Goal: Transaction & Acquisition: Download file/media

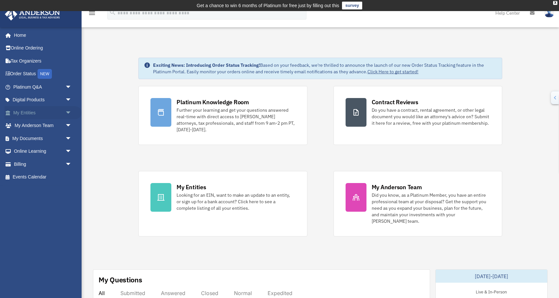
click at [48, 114] on link "My Entities arrow_drop_down" at bounding box center [43, 112] width 77 height 13
click at [70, 113] on span "arrow_drop_down" at bounding box center [71, 112] width 13 height 13
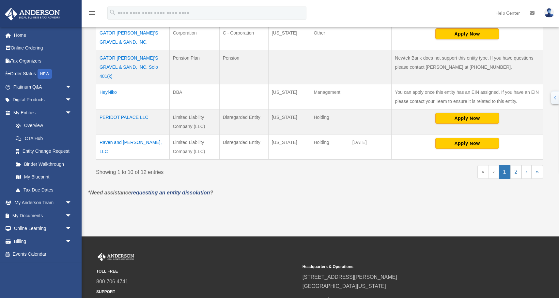
scroll to position [310, 0]
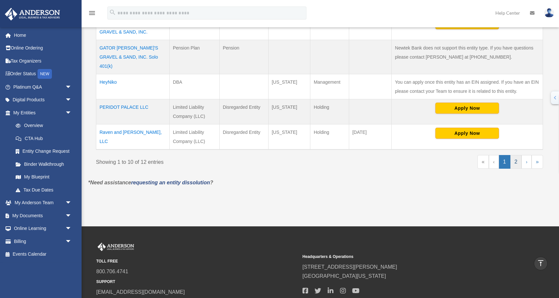
click at [514, 156] on link "2" at bounding box center [515, 162] width 11 height 14
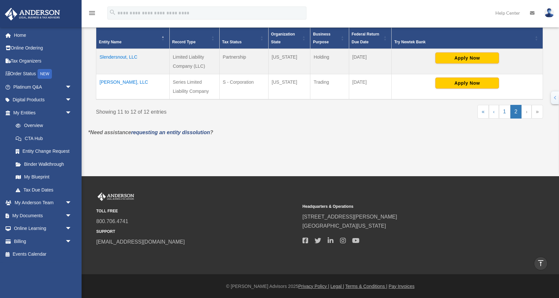
click at [125, 56] on td "Slendersnout, LLC" at bounding box center [132, 61] width 73 height 25
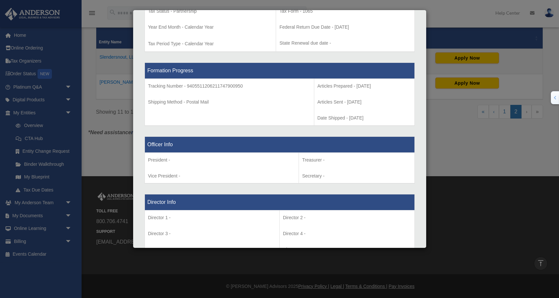
scroll to position [0, 0]
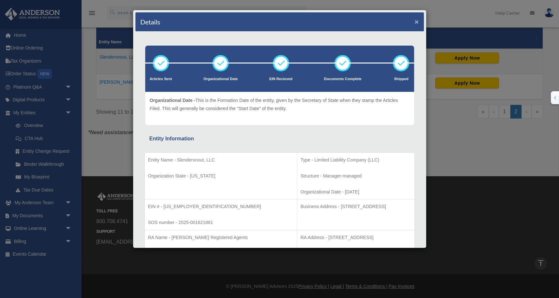
click at [417, 22] on button "×" at bounding box center [417, 21] width 4 height 7
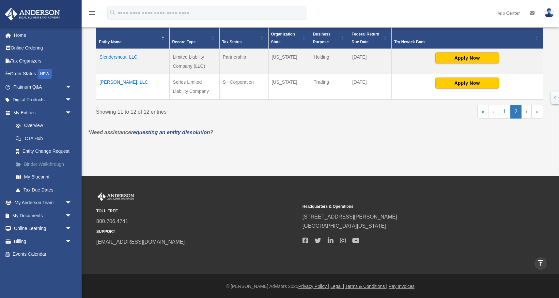
click at [44, 166] on link "Binder Walkthrough" at bounding box center [45, 164] width 72 height 13
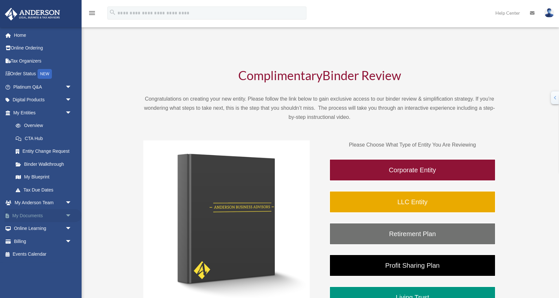
click at [38, 221] on link "My Documents arrow_drop_down" at bounding box center [43, 215] width 77 height 13
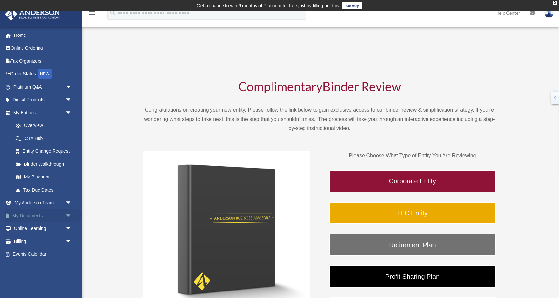
click at [71, 214] on span "arrow_drop_down" at bounding box center [71, 215] width 13 height 13
click at [35, 228] on link "Box" at bounding box center [45, 228] width 72 height 13
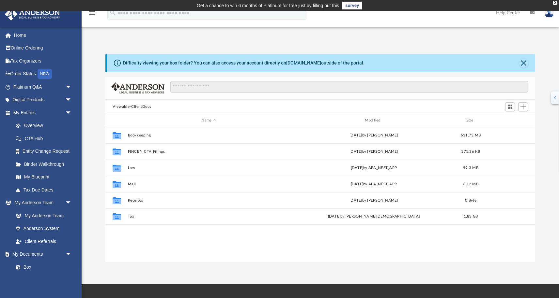
scroll to position [148, 430]
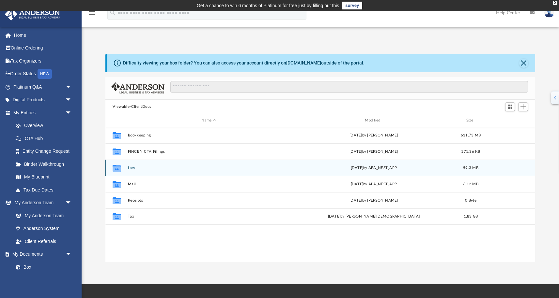
click at [146, 175] on div "Collaborated Folder Law [DATE] by ABA_NEST_APP 59.3 MB" at bounding box center [320, 168] width 430 height 16
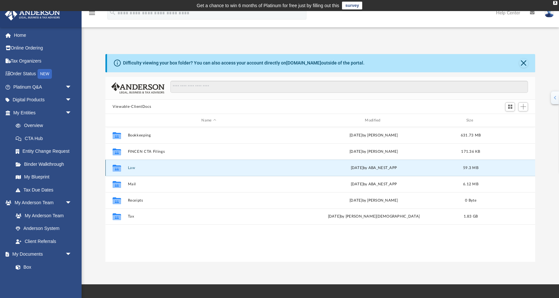
click at [115, 170] on icon "grid" at bounding box center [117, 169] width 8 height 5
click at [117, 167] on icon "grid" at bounding box center [117, 169] width 8 height 5
click at [153, 166] on button "Law" at bounding box center [209, 168] width 162 height 4
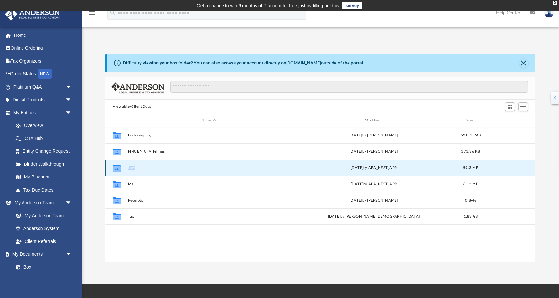
click at [153, 166] on button "Law" at bounding box center [209, 168] width 162 height 4
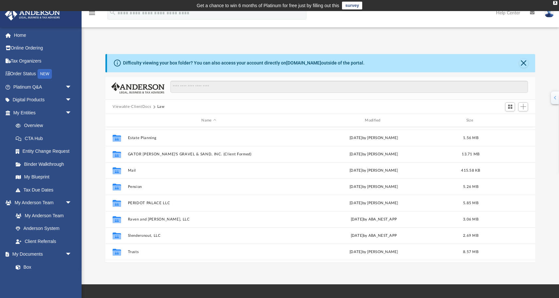
scroll to position [77, 0]
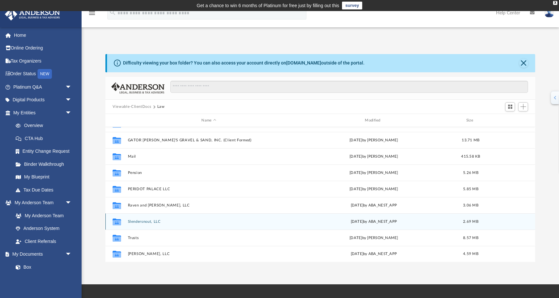
click at [169, 222] on button "Slendersnout, LLC" at bounding box center [209, 222] width 162 height 4
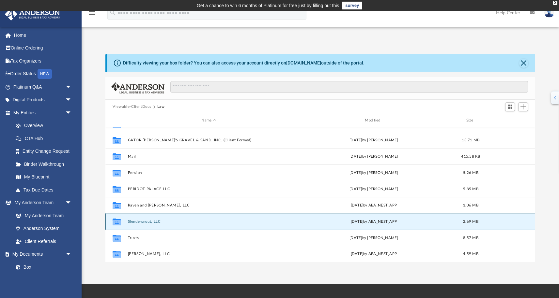
click at [169, 222] on button "Slendersnout, LLC" at bounding box center [209, 222] width 162 height 4
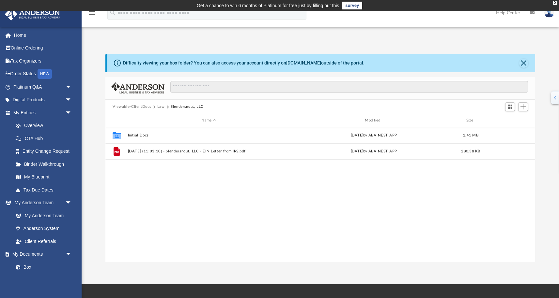
scroll to position [0, 0]
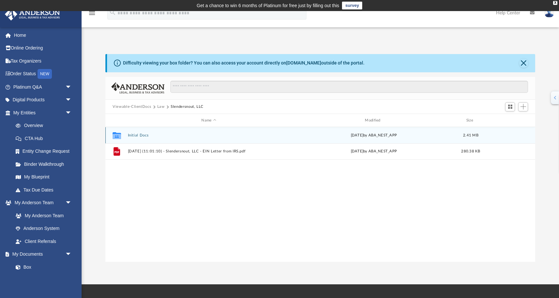
click at [190, 136] on button "Initial Docs" at bounding box center [209, 135] width 162 height 4
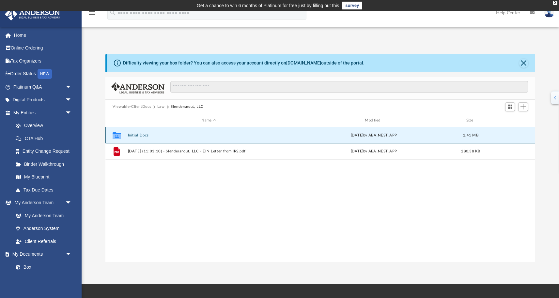
click at [190, 136] on button "Initial Docs" at bounding box center [209, 135] width 162 height 4
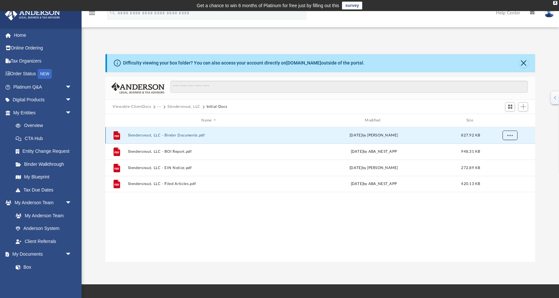
click at [511, 136] on span "More options" at bounding box center [509, 135] width 5 height 4
click at [511, 162] on li "Download" at bounding box center [503, 159] width 19 height 7
click at [511, 134] on span "More options" at bounding box center [509, 135] width 5 height 4
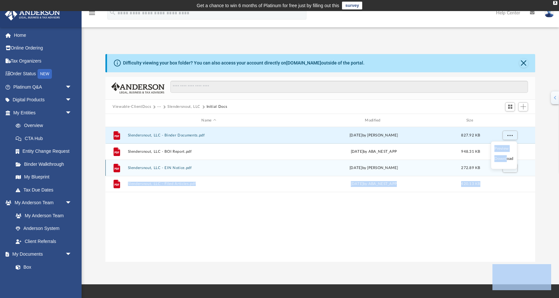
drag, startPoint x: 507, startPoint y: 160, endPoint x: 516, endPoint y: 175, distance: 17.4
click at [516, 175] on body "X Get a chance to win 6 months of Platinum for free just by filling out this su…" at bounding box center [279, 200] width 559 height 401
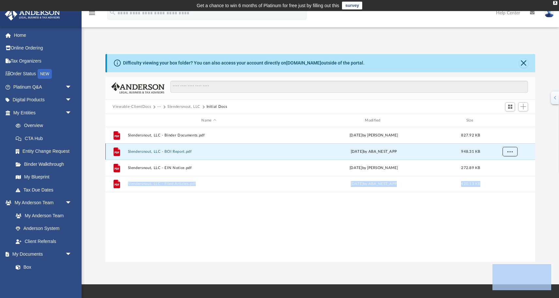
click at [512, 151] on span "More options" at bounding box center [509, 152] width 5 height 4
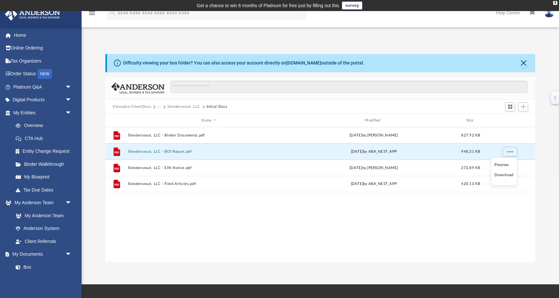
click at [508, 176] on li "Download" at bounding box center [503, 175] width 19 height 7
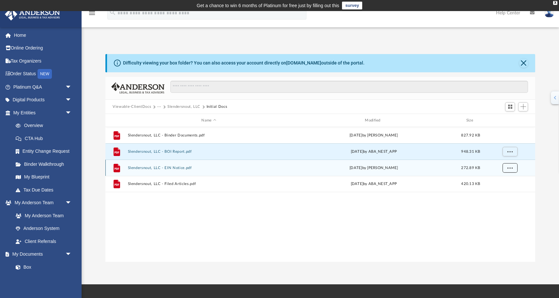
click at [511, 168] on span "More options" at bounding box center [509, 168] width 5 height 4
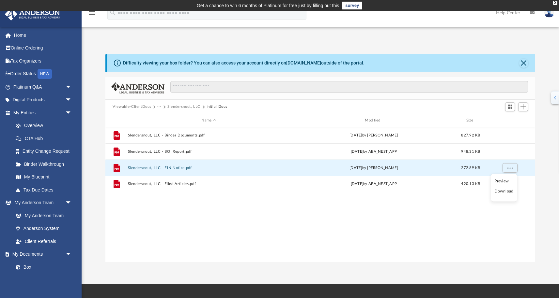
click at [507, 191] on li "Download" at bounding box center [503, 191] width 19 height 7
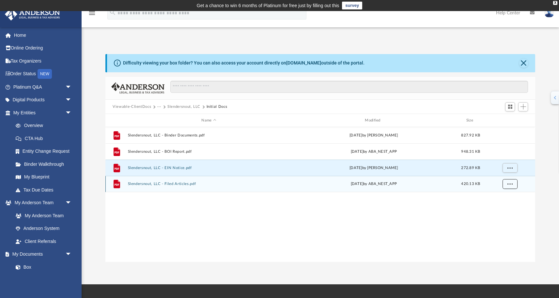
click at [509, 185] on span "More options" at bounding box center [509, 184] width 5 height 4
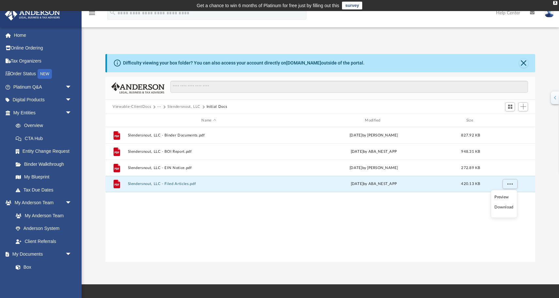
click at [510, 208] on li "Download" at bounding box center [503, 207] width 19 height 7
click at [67, 113] on span "arrow_drop_down" at bounding box center [71, 112] width 13 height 13
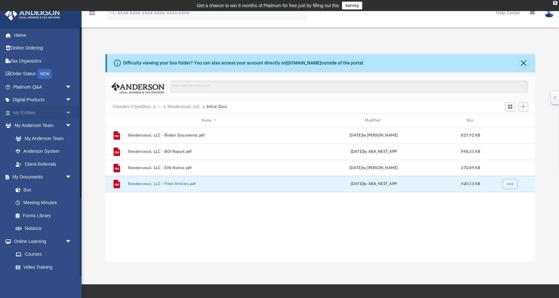
click at [61, 115] on link "My Entities arrow_drop_up" at bounding box center [43, 112] width 77 height 13
click at [67, 113] on span "arrow_drop_up" at bounding box center [71, 112] width 13 height 13
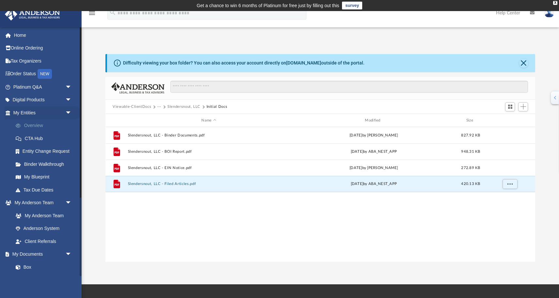
click at [37, 127] on link "Overview" at bounding box center [45, 125] width 72 height 13
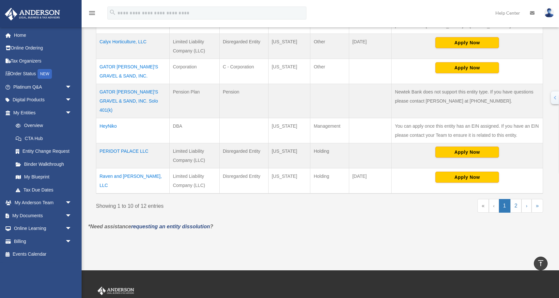
scroll to position [300, 0]
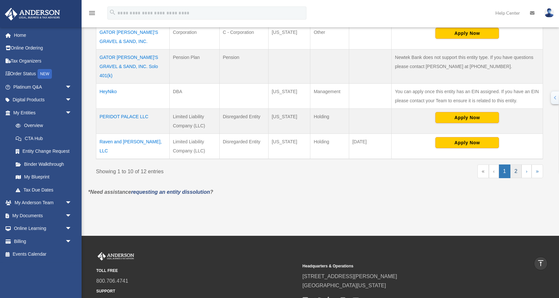
click at [516, 165] on link "2" at bounding box center [515, 172] width 11 height 14
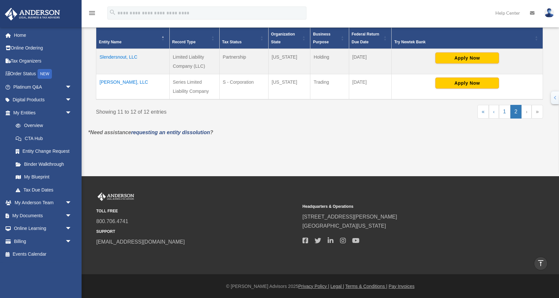
click at [121, 58] on td "Slendersnout, LLC" at bounding box center [132, 61] width 73 height 25
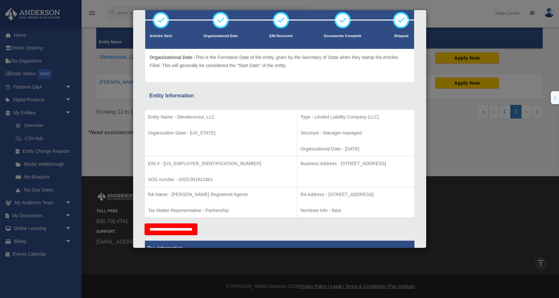
scroll to position [0, 0]
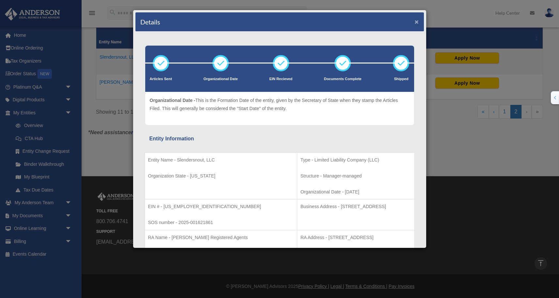
click at [416, 23] on button "×" at bounding box center [417, 21] width 4 height 7
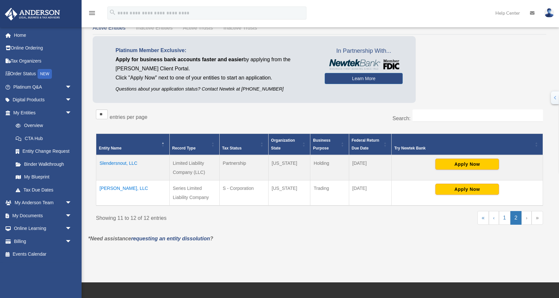
scroll to position [44, 0]
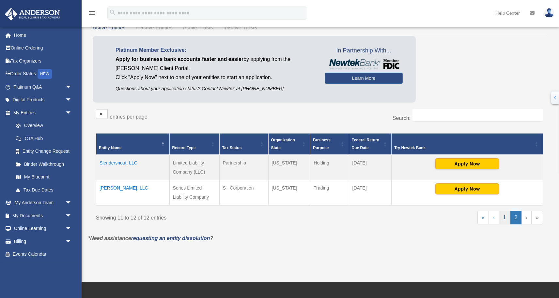
click at [500, 219] on link "1" at bounding box center [504, 218] width 11 height 14
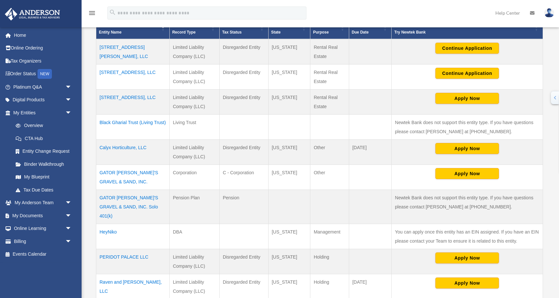
scroll to position [164, 0]
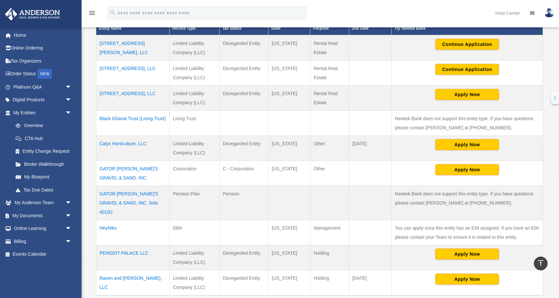
click at [142, 66] on td "201 North 17th Street, LLC" at bounding box center [132, 72] width 73 height 25
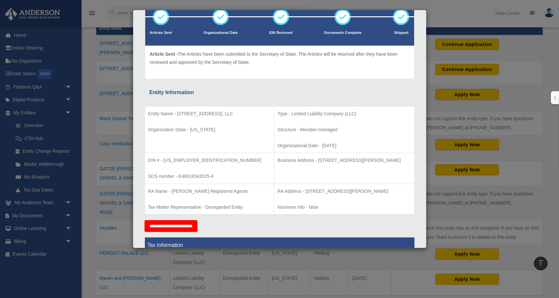
scroll to position [0, 0]
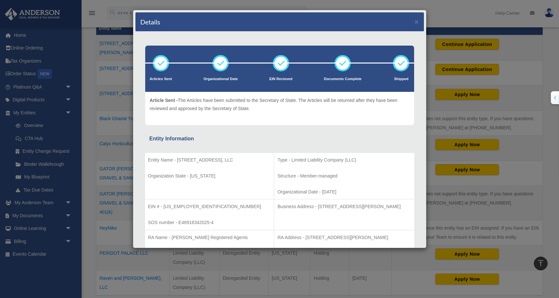
click at [419, 18] on div "Details ×" at bounding box center [279, 21] width 288 height 19
click at [417, 21] on button "×" at bounding box center [417, 21] width 4 height 7
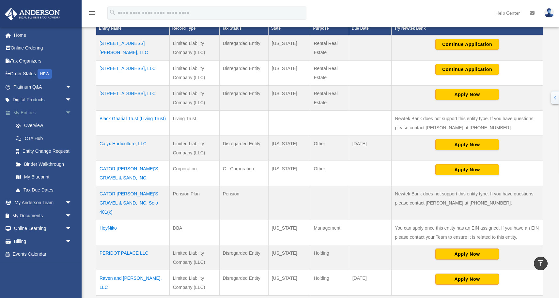
click at [38, 116] on link "My Entities arrow_drop_down" at bounding box center [43, 112] width 77 height 13
click at [33, 215] on link "My Documents arrow_drop_down" at bounding box center [43, 215] width 77 height 13
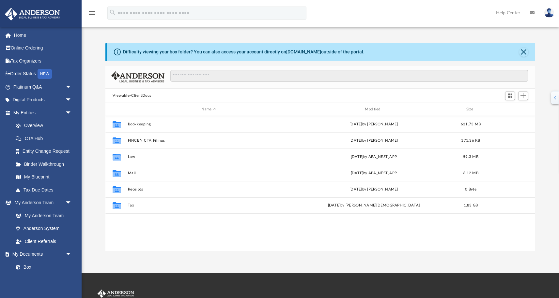
scroll to position [148, 430]
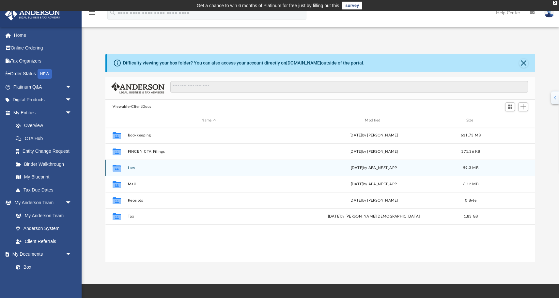
click at [121, 169] on icon "Collaborated Folder" at bounding box center [117, 168] width 10 height 10
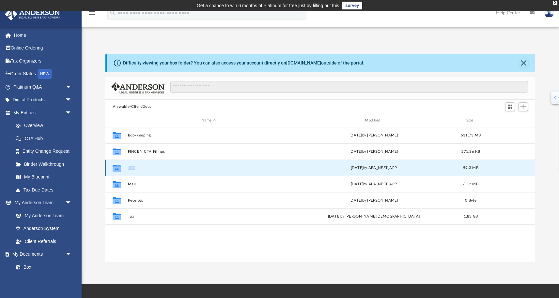
click at [121, 169] on icon "Collaborated Folder" at bounding box center [117, 168] width 10 height 10
click at [115, 170] on icon "grid" at bounding box center [117, 169] width 8 height 5
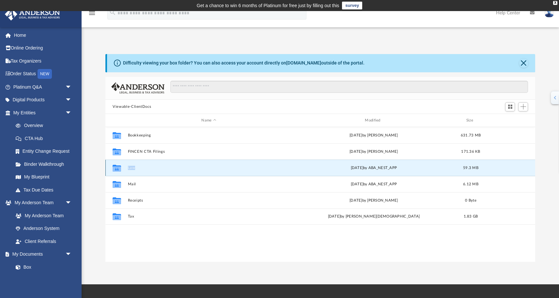
click at [115, 170] on icon "grid" at bounding box center [117, 169] width 8 height 5
click at [115, 169] on icon "grid" at bounding box center [117, 169] width 8 height 5
click at [289, 38] on div "App larkinraine@gmail.com Sign Out larkinraine@gmail.com Home Online Ordering T…" at bounding box center [279, 148] width 559 height 229
click at [114, 168] on icon "grid" at bounding box center [117, 169] width 8 height 5
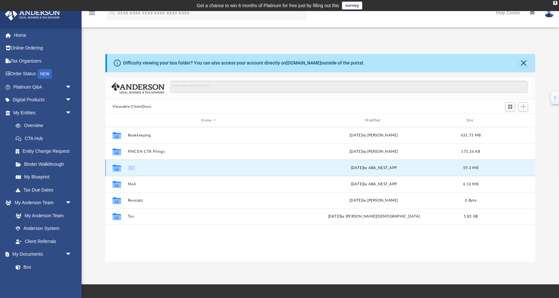
click at [114, 168] on icon "grid" at bounding box center [117, 169] width 8 height 5
click at [122, 166] on div "Collaborated Folder" at bounding box center [117, 168] width 16 height 10
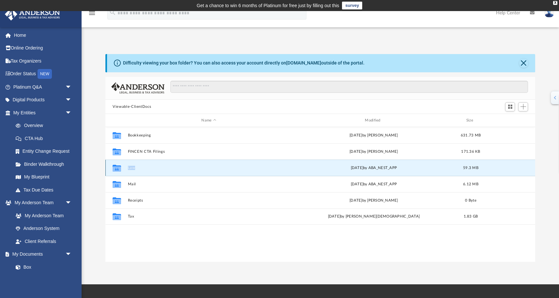
click at [122, 166] on div "Collaborated Folder" at bounding box center [117, 168] width 16 height 10
click at [113, 169] on icon "Collaborated Folder" at bounding box center [117, 168] width 10 height 10
click at [117, 169] on icon "grid" at bounding box center [117, 168] width 8 height 7
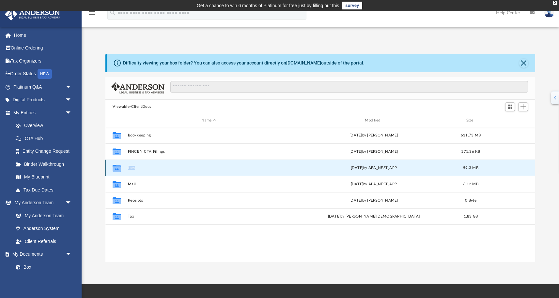
click at [117, 169] on icon "grid" at bounding box center [117, 168] width 8 height 7
click at [510, 166] on div "Collaborated Folder Law Sat Aug 30 2025 by ABA_NEST_APP 59.3 MB" at bounding box center [320, 168] width 430 height 16
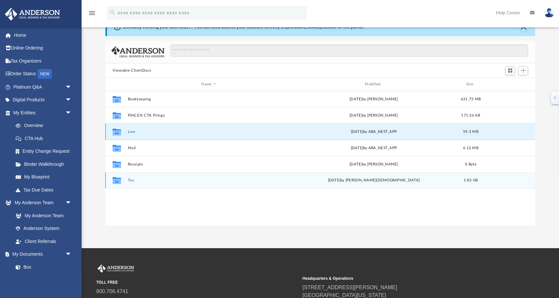
scroll to position [55, 0]
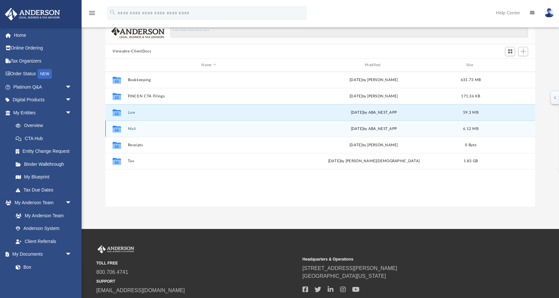
click at [156, 128] on button "Mail" at bounding box center [209, 129] width 162 height 4
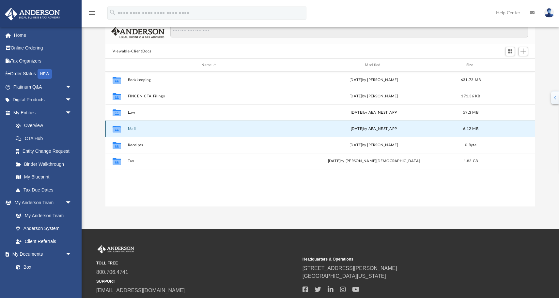
click at [156, 128] on button "Mail" at bounding box center [209, 129] width 162 height 4
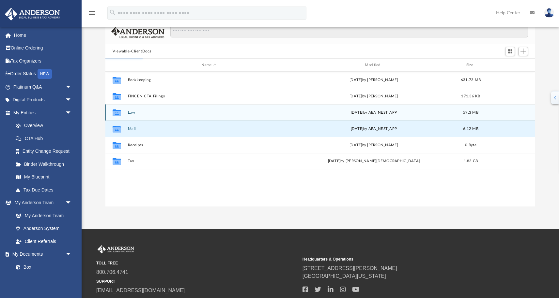
click at [138, 112] on button "Law" at bounding box center [209, 113] width 162 height 4
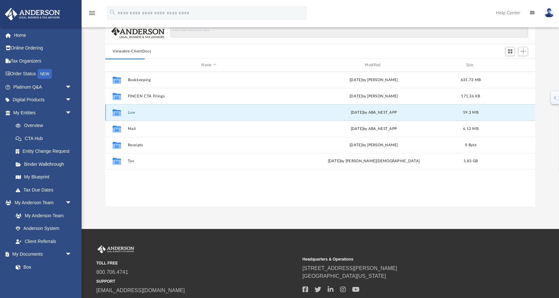
click at [138, 112] on button "Law" at bounding box center [209, 113] width 162 height 4
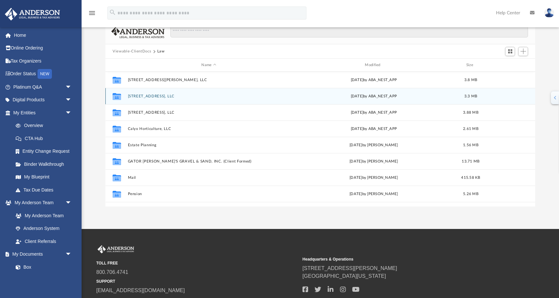
click at [189, 97] on button "201 North 17th Street, LLC" at bounding box center [209, 96] width 162 height 4
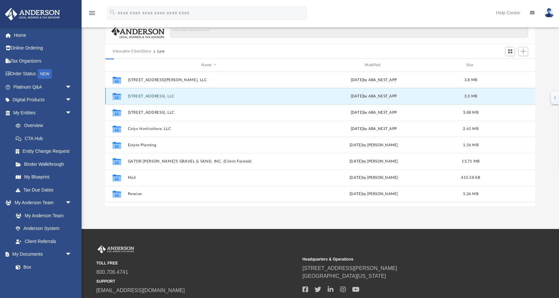
click at [189, 97] on button "201 North 17th Street, LLC" at bounding box center [209, 96] width 162 height 4
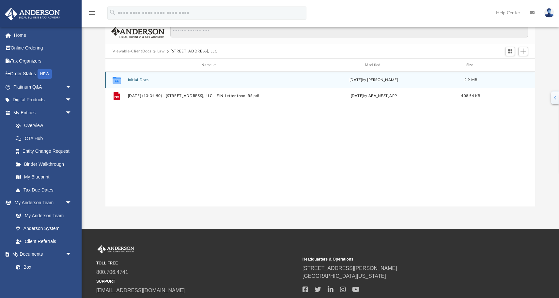
click at [142, 80] on button "Initial Docs" at bounding box center [209, 80] width 162 height 4
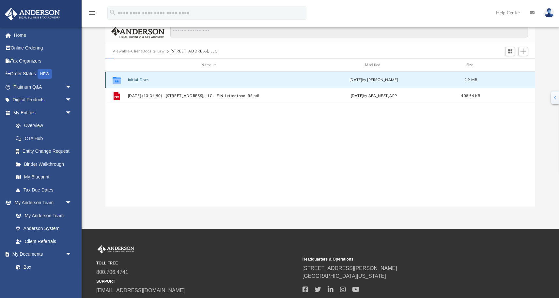
click at [142, 80] on button "Initial Docs" at bounding box center [209, 80] width 162 height 4
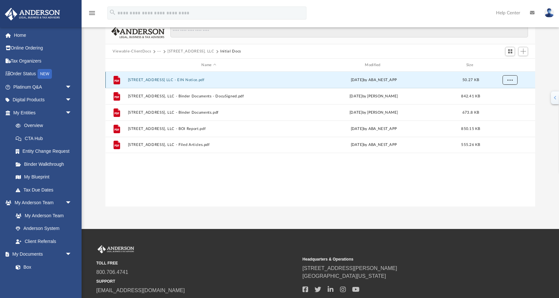
click at [509, 80] on span "More options" at bounding box center [509, 80] width 5 height 4
click at [505, 106] on li "Download" at bounding box center [503, 103] width 19 height 7
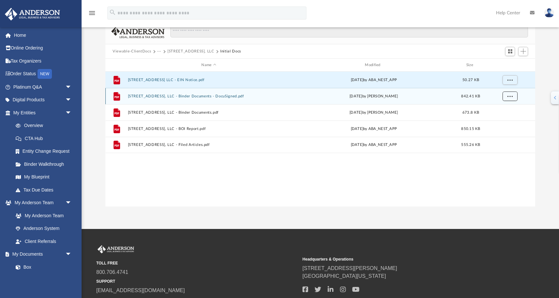
click at [511, 94] on span "More options" at bounding box center [509, 96] width 5 height 4
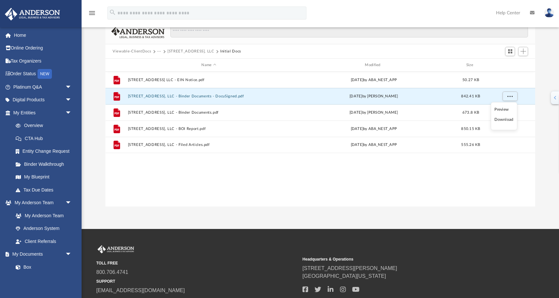
click at [506, 121] on li "Download" at bounding box center [503, 119] width 19 height 7
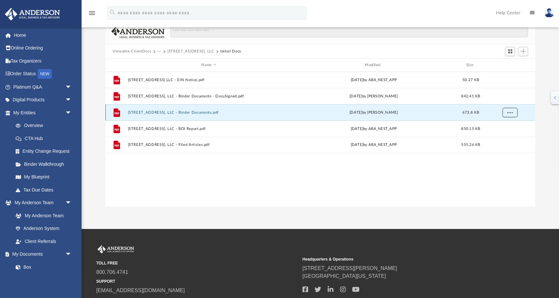
click at [510, 113] on span "More options" at bounding box center [509, 113] width 5 height 4
click at [507, 135] on li "Download" at bounding box center [503, 136] width 19 height 7
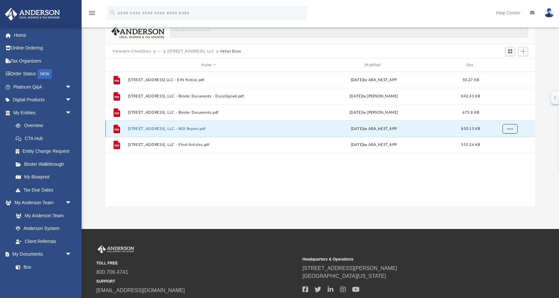
click at [510, 129] on span "More options" at bounding box center [509, 129] width 5 height 4
click at [509, 151] on li "Download" at bounding box center [503, 152] width 19 height 7
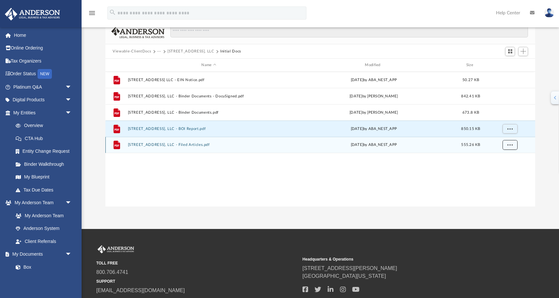
click at [510, 143] on span "More options" at bounding box center [509, 145] width 5 height 4
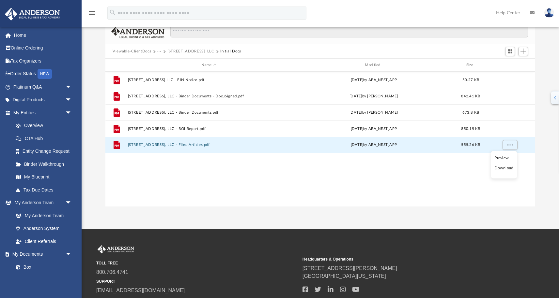
click at [506, 167] on li "Download" at bounding box center [503, 168] width 19 height 7
click at [143, 52] on button "Viewable-ClientDocs" at bounding box center [132, 52] width 38 height 6
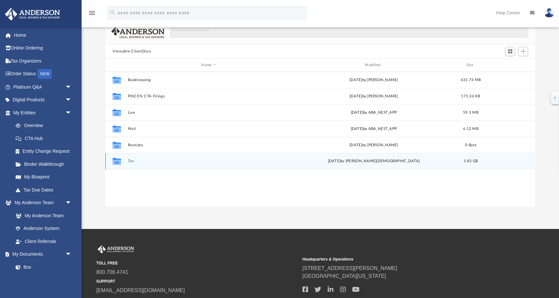
click at [135, 160] on button "Tax" at bounding box center [209, 161] width 162 height 4
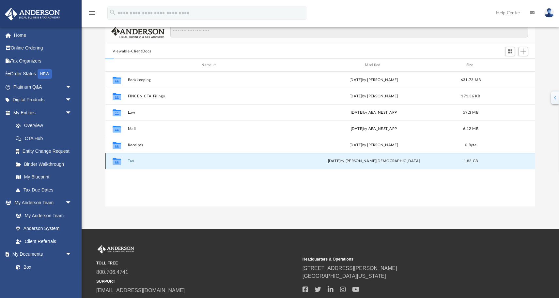
click at [135, 160] on button "Tax" at bounding box center [209, 161] width 162 height 4
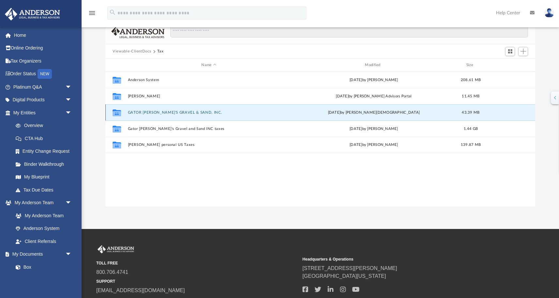
click at [187, 114] on button "GATOR JOE'S GRAVEL & SAND, INC." at bounding box center [209, 113] width 162 height 4
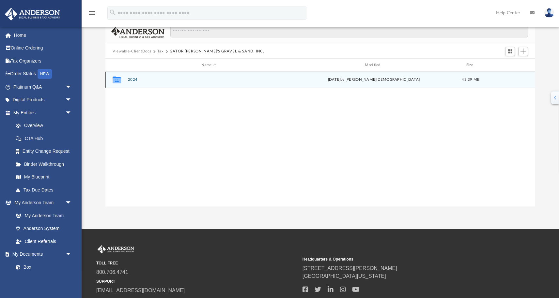
click at [151, 78] on button "2024" at bounding box center [209, 80] width 162 height 4
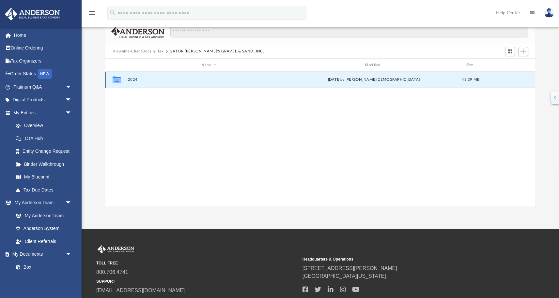
click at [151, 78] on button "2024" at bounding box center [209, 80] width 162 height 4
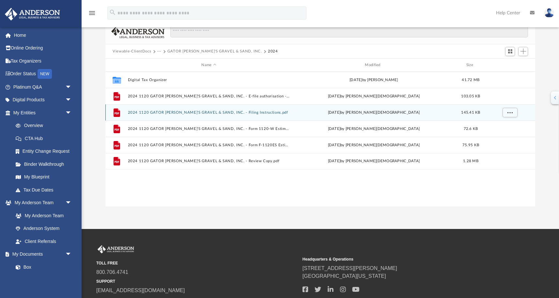
click at [296, 115] on div "Mon Sep 1 2025 by Oshee Jain" at bounding box center [374, 113] width 162 height 6
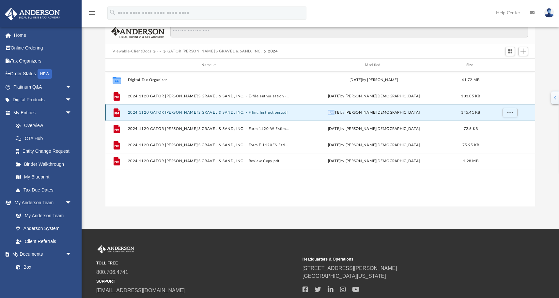
click at [296, 115] on div "Mon Sep 1 2025 by Oshee Jain" at bounding box center [374, 113] width 162 height 6
click at [117, 114] on icon "grid" at bounding box center [116, 113] width 7 height 8
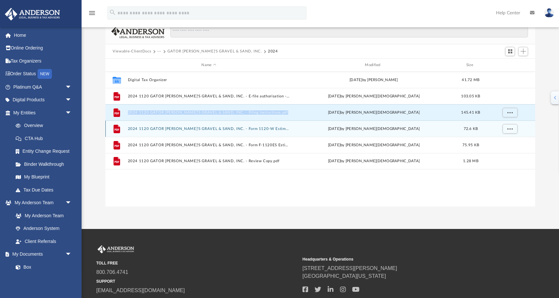
click at [441, 134] on div "File 2024 1120 GATOR JOE'S GRAVEL & SAND, INC. - Form 1120-W Estimated payment …" at bounding box center [320, 129] width 430 height 16
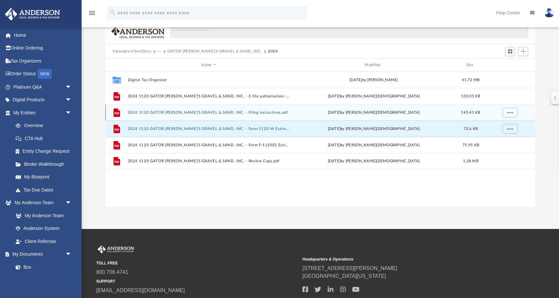
click at [419, 111] on div "Mon Sep 1 2025 by Oshee Jain" at bounding box center [374, 113] width 162 height 6
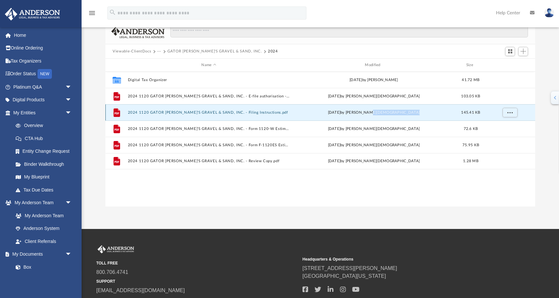
click at [419, 111] on div "Mon Sep 1 2025 by Oshee Jain" at bounding box center [374, 113] width 162 height 6
click at [119, 111] on icon "grid" at bounding box center [116, 113] width 7 height 8
click at [159, 120] on div "File 2024 1120 GATOR JOE'S GRAVEL & SAND, INC. - Filing Instructions.pdf Mon Se…" at bounding box center [320, 112] width 430 height 16
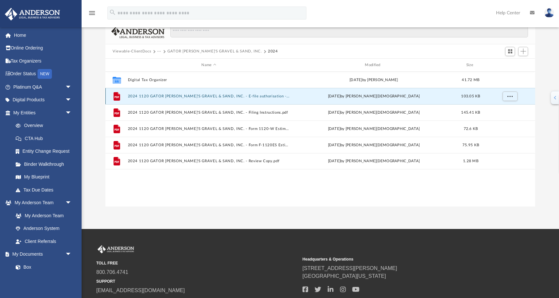
click at [154, 95] on button "2024 1120 GATOR JOE'S GRAVEL & SAND, INC. - E-file authorisation - please sign.…" at bounding box center [209, 96] width 162 height 4
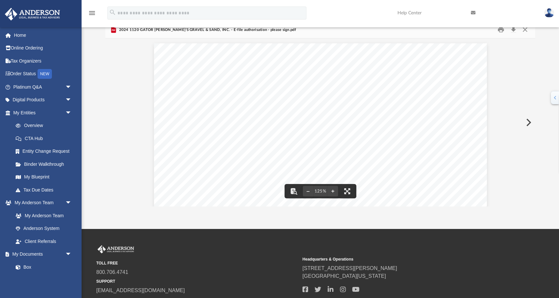
click at [532, 125] on button "Preview" at bounding box center [528, 122] width 14 height 18
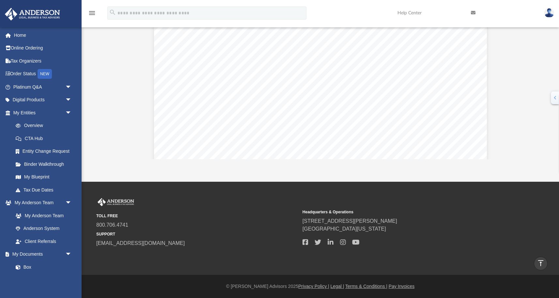
scroll to position [163, 0]
drag, startPoint x: 385, startPoint y: 97, endPoint x: 440, endPoint y: -41, distance: 148.1
click at [440, 0] on html "X Get a chance to win 6 months of Platinum for free just by filling out this su…" at bounding box center [279, 97] width 559 height 401
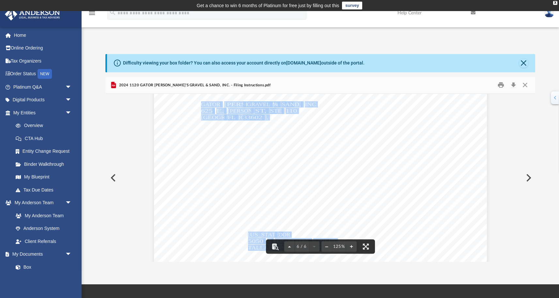
scroll to position [103, 0]
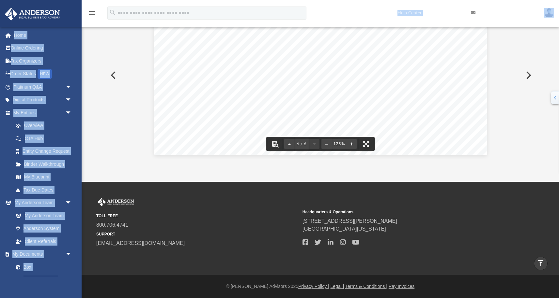
drag, startPoint x: 193, startPoint y: 171, endPoint x: 347, endPoint y: 19, distance: 217.0
click at [347, 17] on div "menu search Site Menu add larkinraine@gmail.com My Profile Reset Password Logou…" at bounding box center [279, 45] width 559 height 274
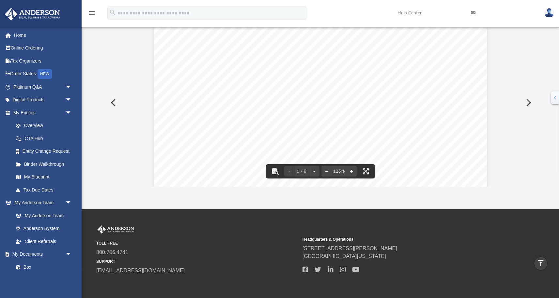
scroll to position [0, 0]
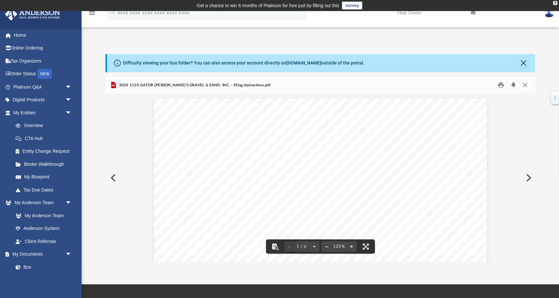
click at [514, 86] on button "Download" at bounding box center [513, 85] width 12 height 10
click at [514, 85] on button "Download" at bounding box center [513, 85] width 12 height 10
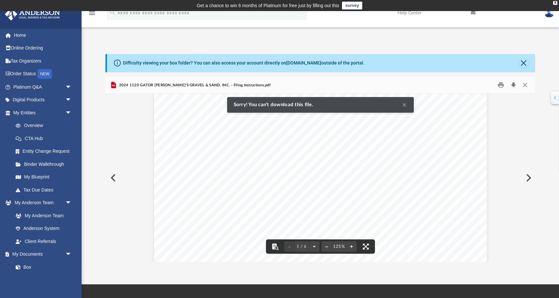
scroll to position [34, 0]
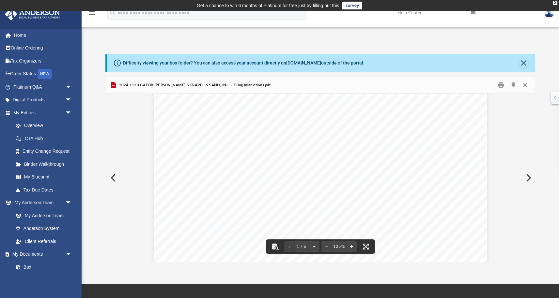
drag, startPoint x: 192, startPoint y: 138, endPoint x: 233, endPoint y: 161, distance: 46.6
click at [234, 164] on div "August 30, 2025 GATOR JOE'S GRAVEL & SAND, INC 625 E. Twiggs St, Ste 110 Tampa,…" at bounding box center [320, 280] width 333 height 431
drag, startPoint x: 193, startPoint y: 138, endPoint x: 224, endPoint y: 149, distance: 33.3
click at [224, 149] on div "August 30, 2025 GATOR JOE'S GRAVEL & SAND, INC 625 E. Twiggs St, Ste 110 Tampa,…" at bounding box center [320, 280] width 333 height 431
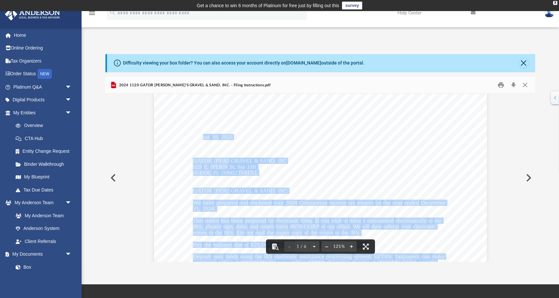
drag, startPoint x: 203, startPoint y: 135, endPoint x: 292, endPoint y: 208, distance: 114.5
click at [292, 208] on div "August 30, 2025 GATOR JOE'S GRAVEL & SAND, INC 625 E. Twiggs St, Ste 110 Tampa,…" at bounding box center [320, 280] width 333 height 431
click at [332, 171] on div "August 30, 2025 GATOR JOE'S GRAVEL & SAND, INC 625 E. Twiggs St, Ste 110 Tampa,…" at bounding box center [320, 280] width 333 height 431
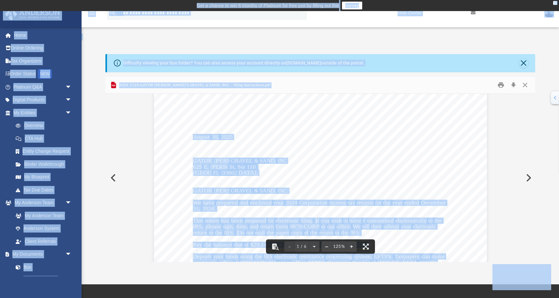
click at [331, 164] on div "August 30, 2025 GATOR JOE'S GRAVEL & SAND, INC 625 E. Twiggs St, Ste 110 Tampa,…" at bounding box center [320, 280] width 333 height 431
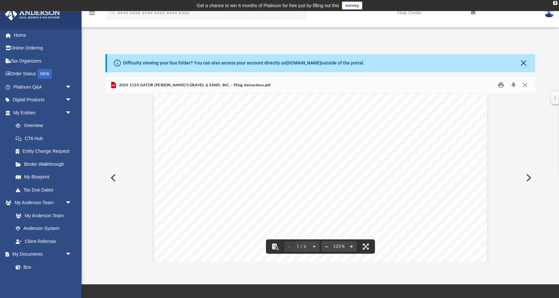
click at [233, 135] on span "2025" at bounding box center [226, 138] width 12 height 6
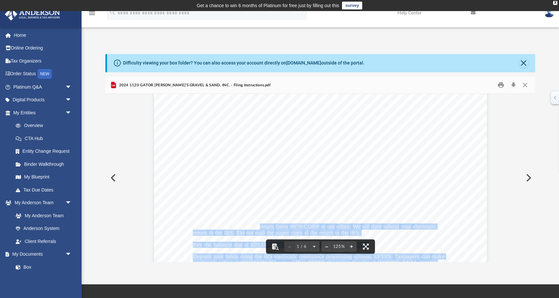
drag, startPoint x: 193, startPoint y: 136, endPoint x: 259, endPoint y: 224, distance: 110.7
click at [259, 224] on div "August 30, 2025 GATOR JOE'S GRAVEL & SAND, INC 625 E. Twiggs St, Ste 110 Tampa,…" at bounding box center [320, 280] width 333 height 431
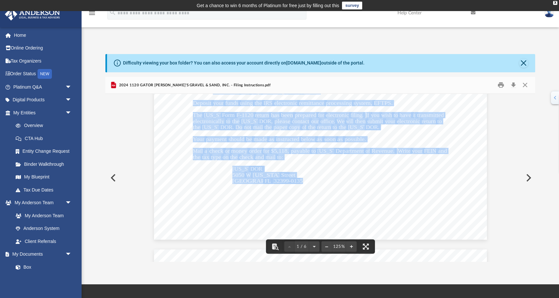
scroll to position [310, 0]
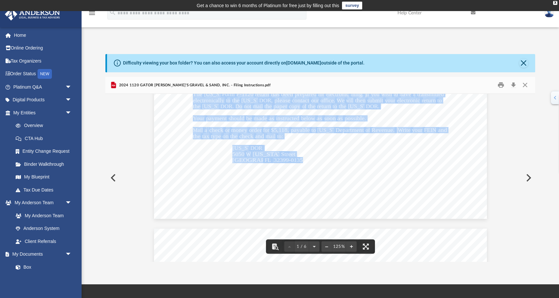
click at [316, 190] on div "August 30, 2025 GATOR JOE'S GRAVEL & SAND, INC 625 E. Twiggs St, Ste 110 Tampa,…" at bounding box center [320, 4] width 333 height 431
click at [307, 138] on div "August 30, 2025 GATOR JOE'S GRAVEL & SAND, INC 625 E. Twiggs St, Ste 110 Tampa,…" at bounding box center [320, 4] width 333 height 431
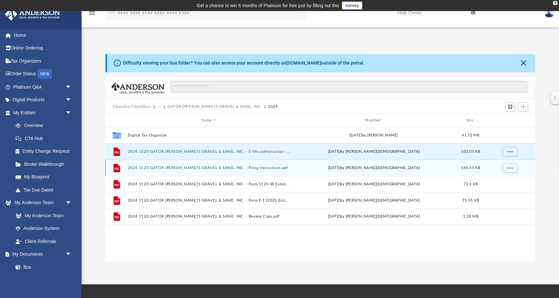
click at [302, 171] on div "File 2024 1120 GATOR JOE'S GRAVEL & SAND, INC. - Filing Instructions.pdf Mon Se…" at bounding box center [320, 168] width 430 height 16
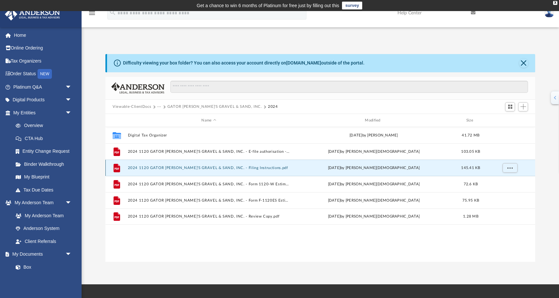
click at [302, 171] on div "File 2024 1120 GATOR JOE'S GRAVEL & SAND, INC. - Filing Instructions.pdf Mon Se…" at bounding box center [320, 168] width 430 height 16
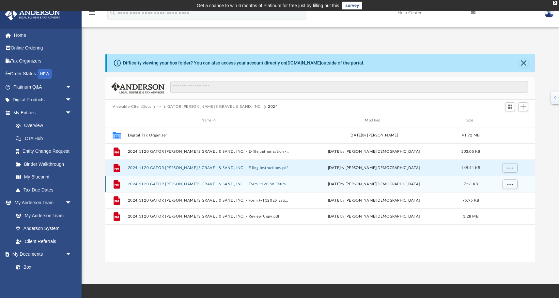
click at [293, 187] on div "File 2024 1120 GATOR JOE'S GRAVEL & SAND, INC. - Form 1120-W Estimated payment …" at bounding box center [320, 184] width 430 height 16
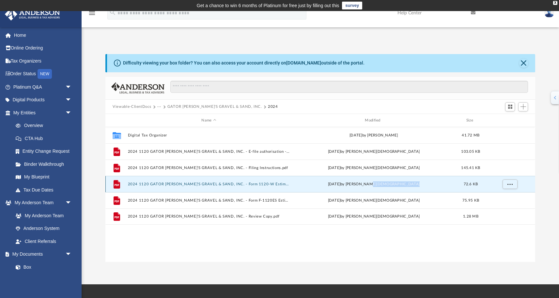
click at [267, 182] on button "2024 1120 GATOR JOE'S GRAVEL & SAND, INC. - Form 1120-W Estimated payment vouch…" at bounding box center [209, 184] width 162 height 4
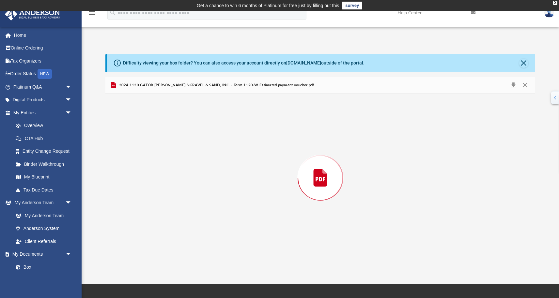
click at [267, 182] on div "Preview" at bounding box center [320, 178] width 430 height 168
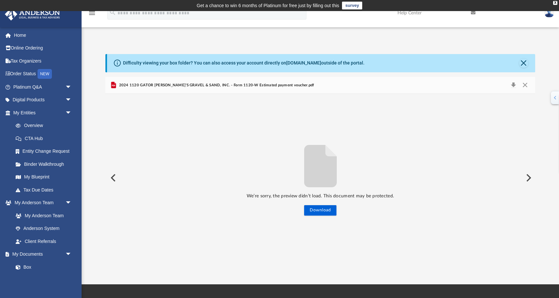
click at [329, 168] on icon "File preview" at bounding box center [320, 166] width 33 height 42
click at [323, 209] on button "Download" at bounding box center [320, 210] width 32 height 10
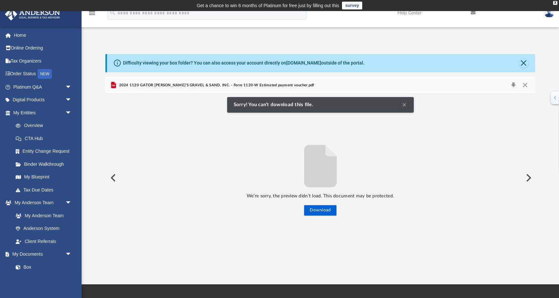
click at [116, 178] on button "Preview" at bounding box center [112, 178] width 14 height 18
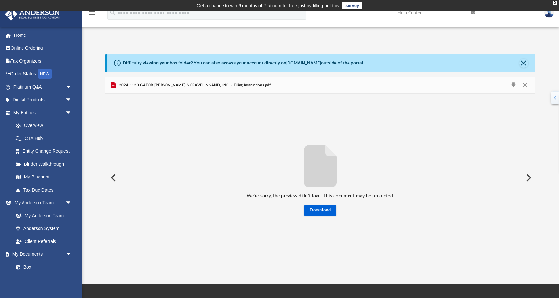
click at [116, 178] on button "Preview" at bounding box center [112, 178] width 14 height 18
click at [116, 178] on div "We’re sorry, the preview didn’t load. This document may be protected. Download" at bounding box center [320, 178] width 430 height 76
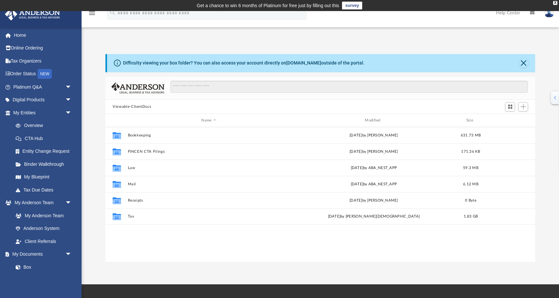
scroll to position [148, 430]
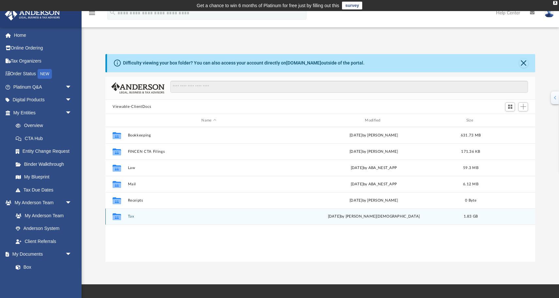
click at [159, 220] on div "Collaborated Folder Tax [DATE] by [PERSON_NAME] 1.83 GB" at bounding box center [320, 217] width 430 height 16
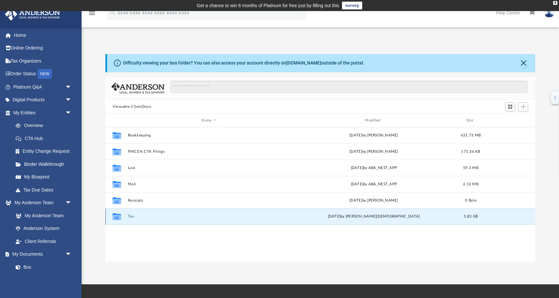
click at [119, 216] on icon "grid" at bounding box center [117, 217] width 8 height 5
